Goal: Contribute content: Add original content to the website for others to see

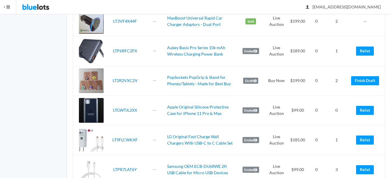
scroll to position [670, 0]
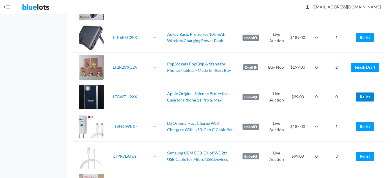
drag, startPoint x: 364, startPoint y: 98, endPoint x: 228, endPoint y: 28, distance: 152.5
click at [364, 98] on link "Relist" at bounding box center [365, 97] width 18 height 9
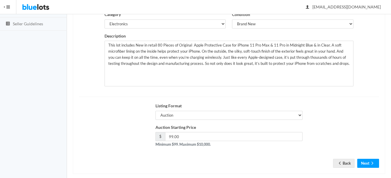
scroll to position [116, 0]
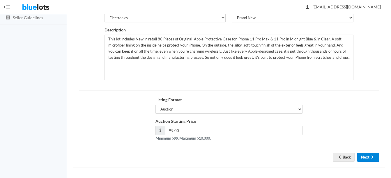
click at [371, 157] on icon "arrow forward" at bounding box center [372, 157] width 6 height 5
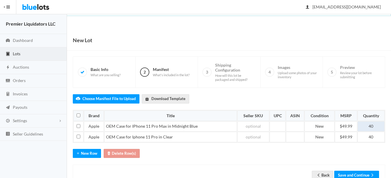
click at [370, 127] on td "40" at bounding box center [370, 126] width 27 height 10
click at [370, 137] on td "40" at bounding box center [370, 137] width 27 height 10
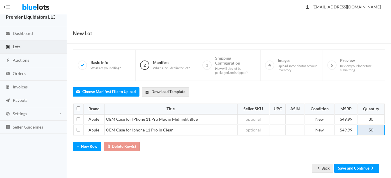
scroll to position [20, 0]
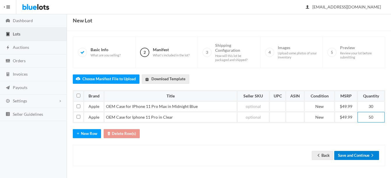
click at [354, 155] on button "Save and Continue" at bounding box center [356, 155] width 45 height 9
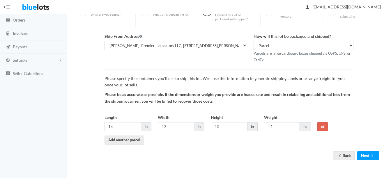
scroll to position [61, 0]
click at [345, 155] on link "Back" at bounding box center [344, 155] width 22 height 9
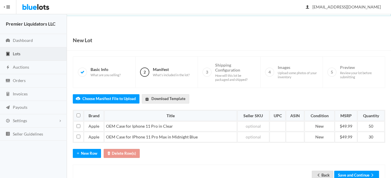
click at [323, 173] on link "Back" at bounding box center [323, 175] width 22 height 9
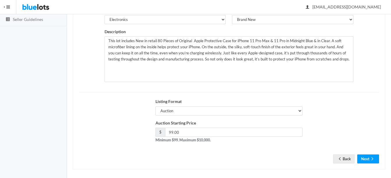
scroll to position [116, 0]
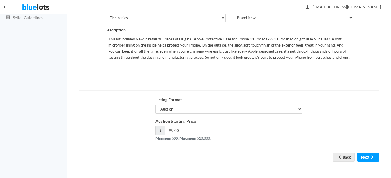
click at [159, 38] on textarea "This lot includes New in retail 80 Pieces of Original Apple Protective Case for…" at bounding box center [229, 58] width 249 height 46
type textarea "This lot includes New in retail 70 Pieces of Original Apple Protective Case for…"
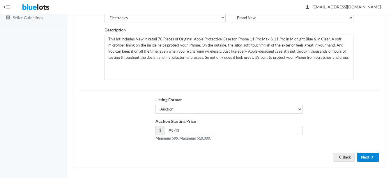
click at [364, 158] on button "Next" at bounding box center [368, 157] width 22 height 9
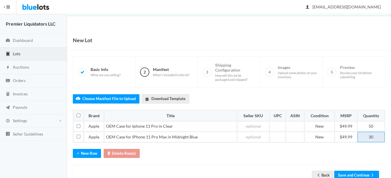
click at [371, 137] on td "30" at bounding box center [370, 137] width 27 height 10
click at [374, 125] on td "50" at bounding box center [370, 126] width 27 height 10
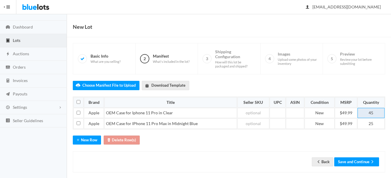
scroll to position [20, 0]
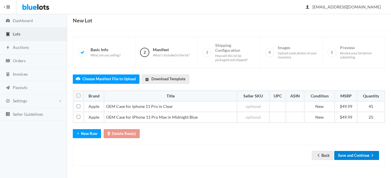
click at [364, 157] on button "Save and Continue" at bounding box center [356, 155] width 45 height 9
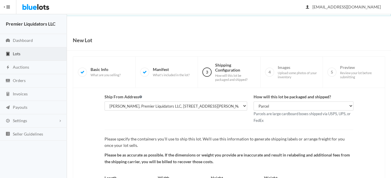
scroll to position [61, 0]
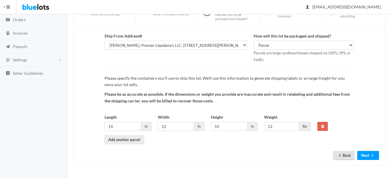
click at [349, 155] on link "Back" at bounding box center [344, 155] width 22 height 9
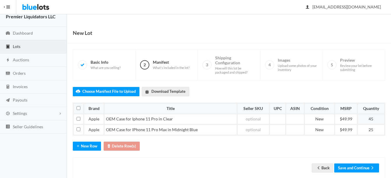
scroll to position [20, 0]
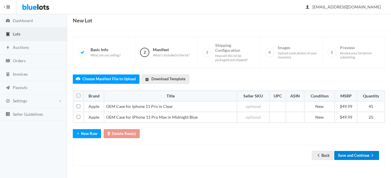
click at [362, 156] on button "Save and Continue" at bounding box center [356, 155] width 45 height 9
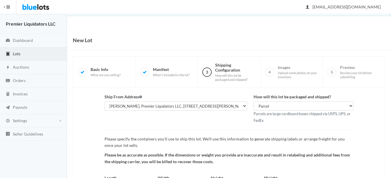
scroll to position [61, 0]
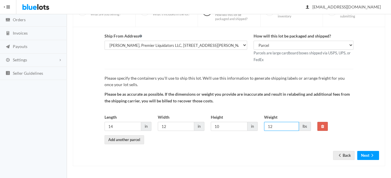
click at [281, 126] on input "12" at bounding box center [281, 126] width 35 height 9
type input "1"
type input "10"
click at [139, 127] on input "14" at bounding box center [123, 126] width 37 height 9
type input "12"
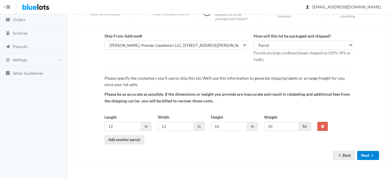
click at [373, 156] on icon "arrow forward" at bounding box center [372, 155] width 6 height 5
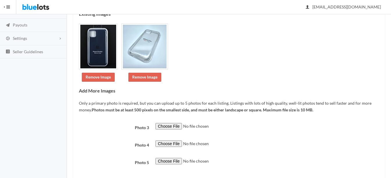
scroll to position [114, 0]
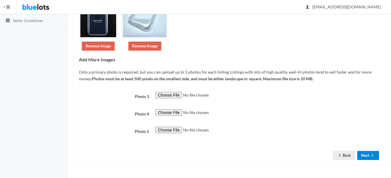
click at [362, 156] on button "Next" at bounding box center [368, 155] width 22 height 9
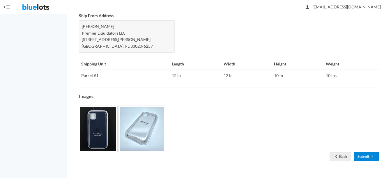
scroll to position [277, 0]
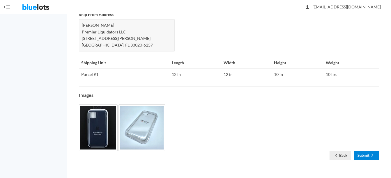
click at [362, 156] on link "Submit" at bounding box center [366, 155] width 25 height 9
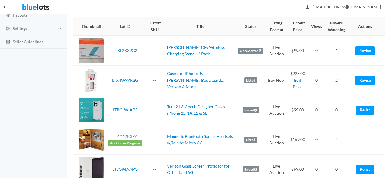
scroll to position [58, 0]
